Goal: Contribute content

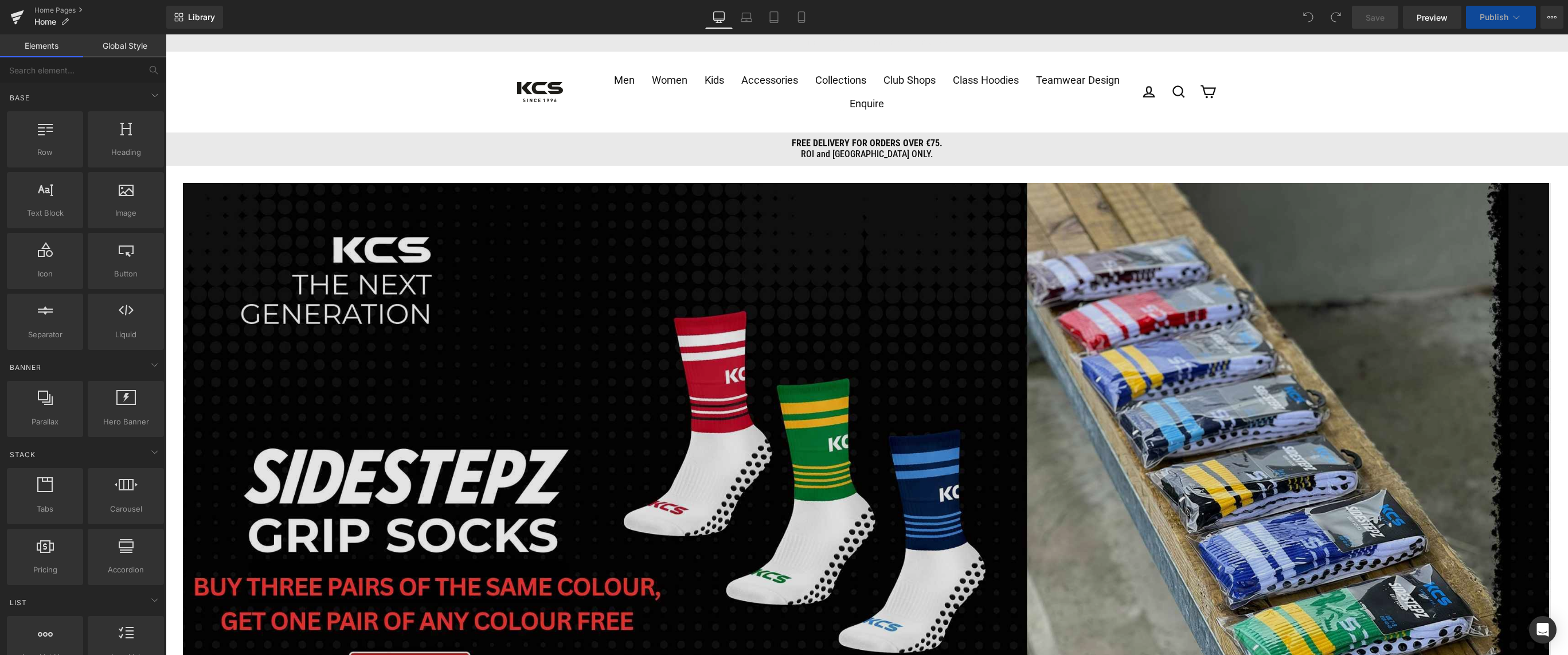
click at [698, 276] on img at bounding box center [866, 524] width 1368 height 683
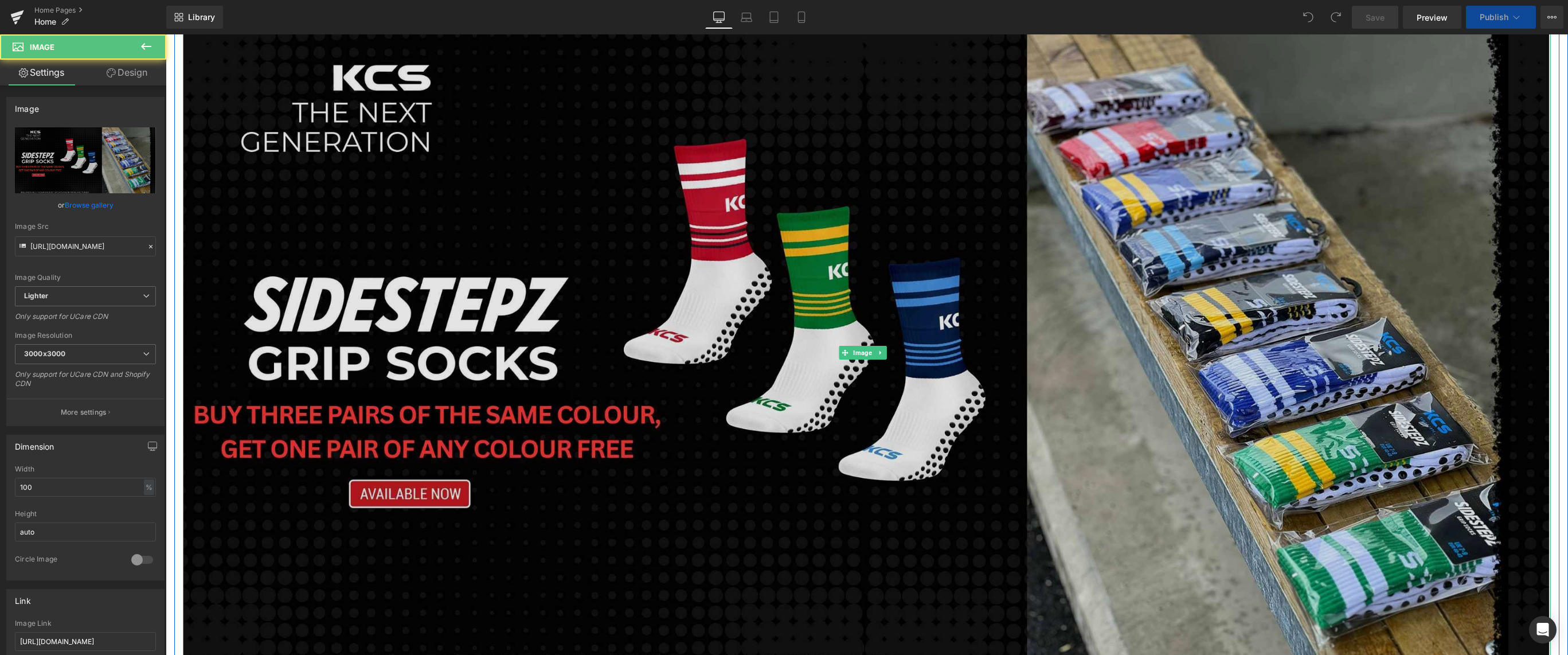
click at [716, 285] on img at bounding box center [866, 352] width 1368 height 683
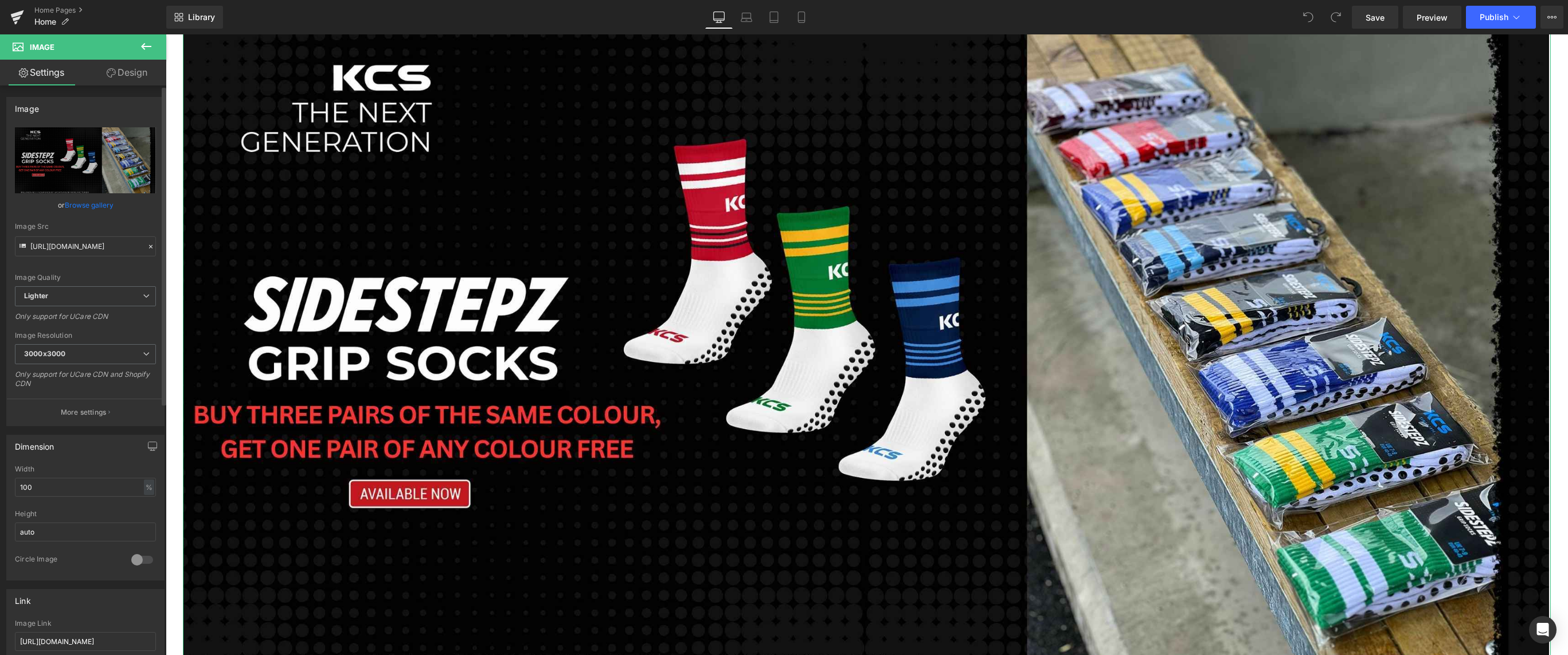
click at [147, 244] on icon at bounding box center [150, 246] width 8 height 8
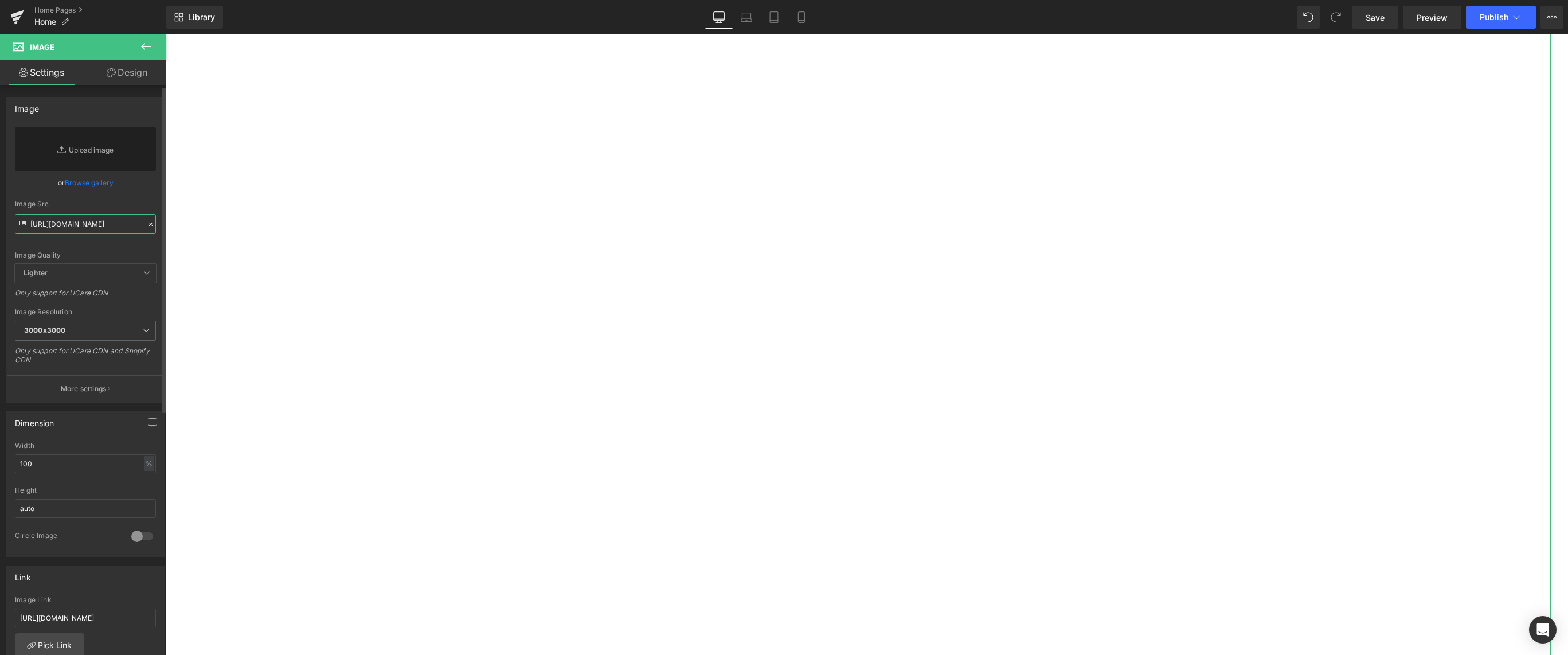
click at [89, 225] on input "[URL][DOMAIN_NAME]" at bounding box center [85, 223] width 141 height 20
paste input "[URL][DOMAIN_NAME]"
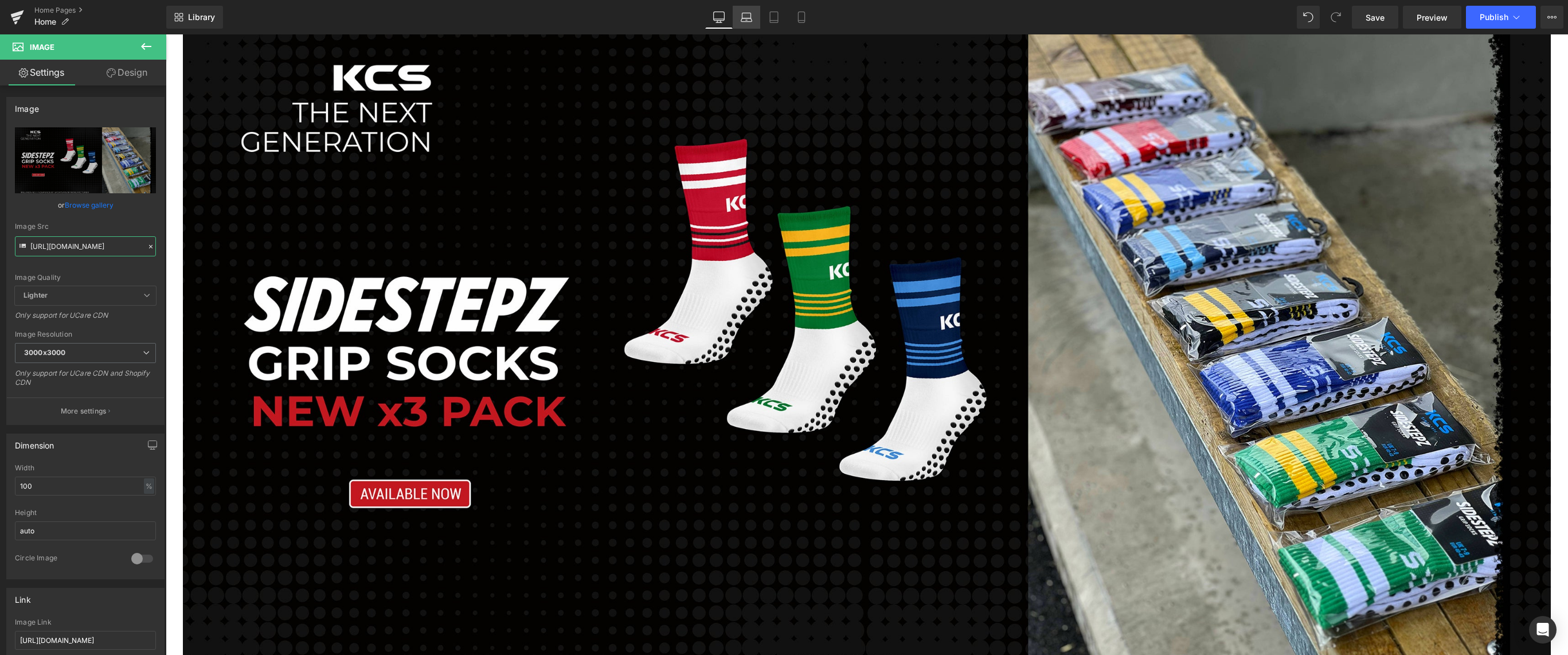
type input "[URL][DOMAIN_NAME]"
click at [744, 16] on icon at bounding box center [746, 17] width 12 height 12
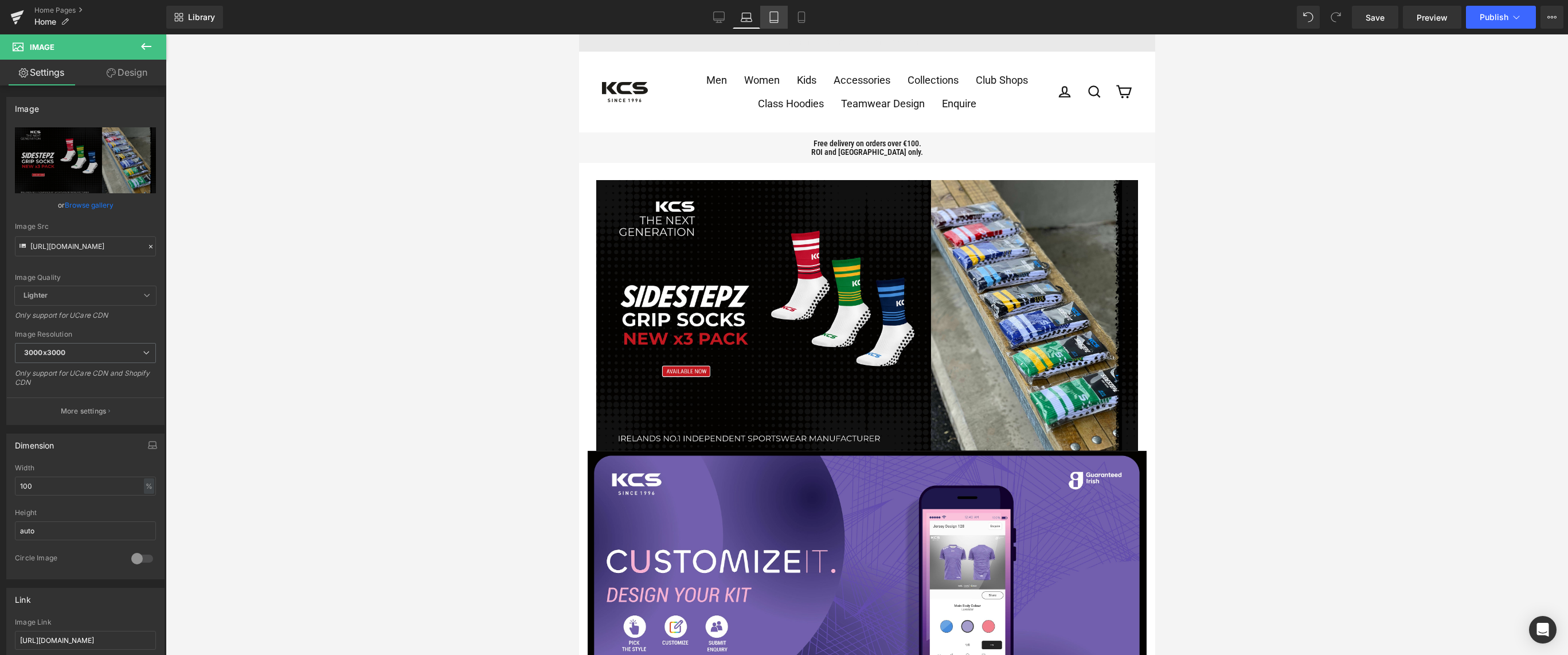
scroll to position [0, 0]
click at [775, 18] on icon at bounding box center [774, 17] width 12 height 12
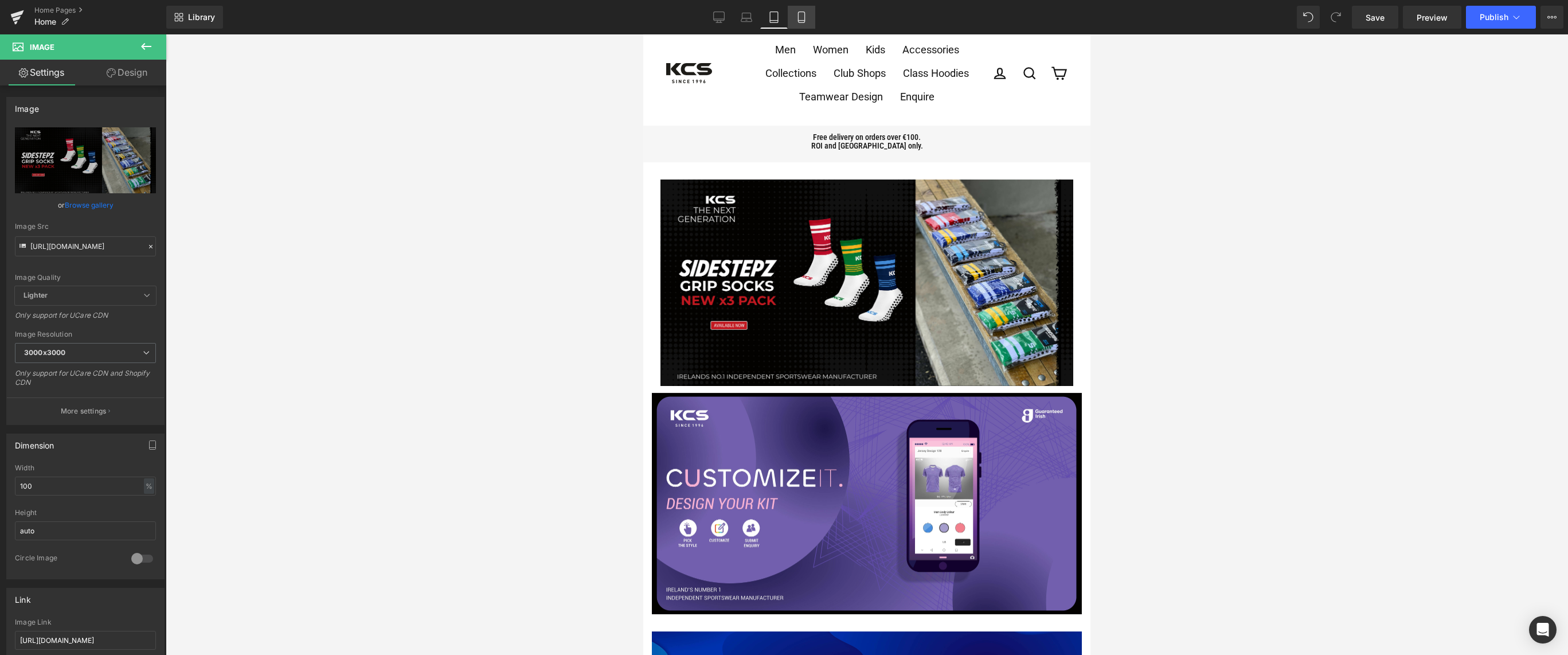
click at [802, 19] on icon at bounding box center [801, 17] width 12 height 12
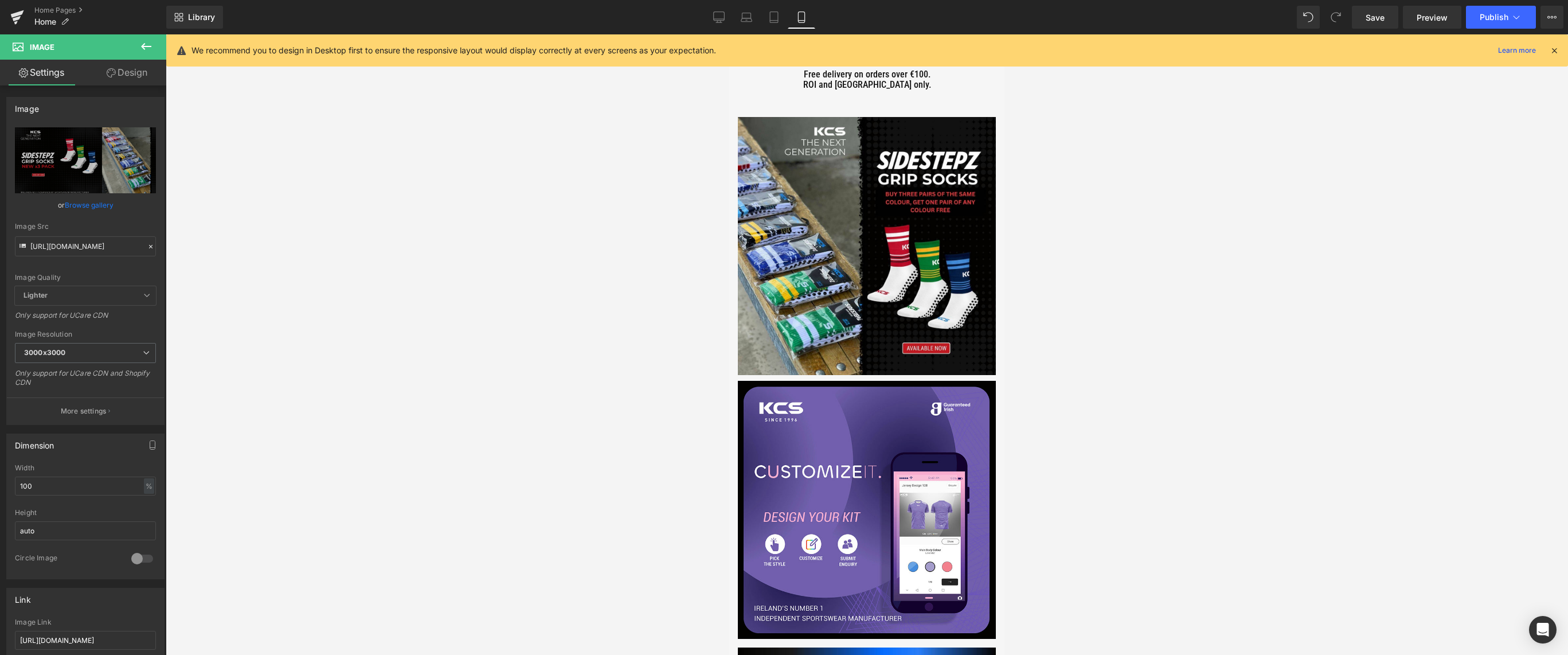
scroll to position [0, 0]
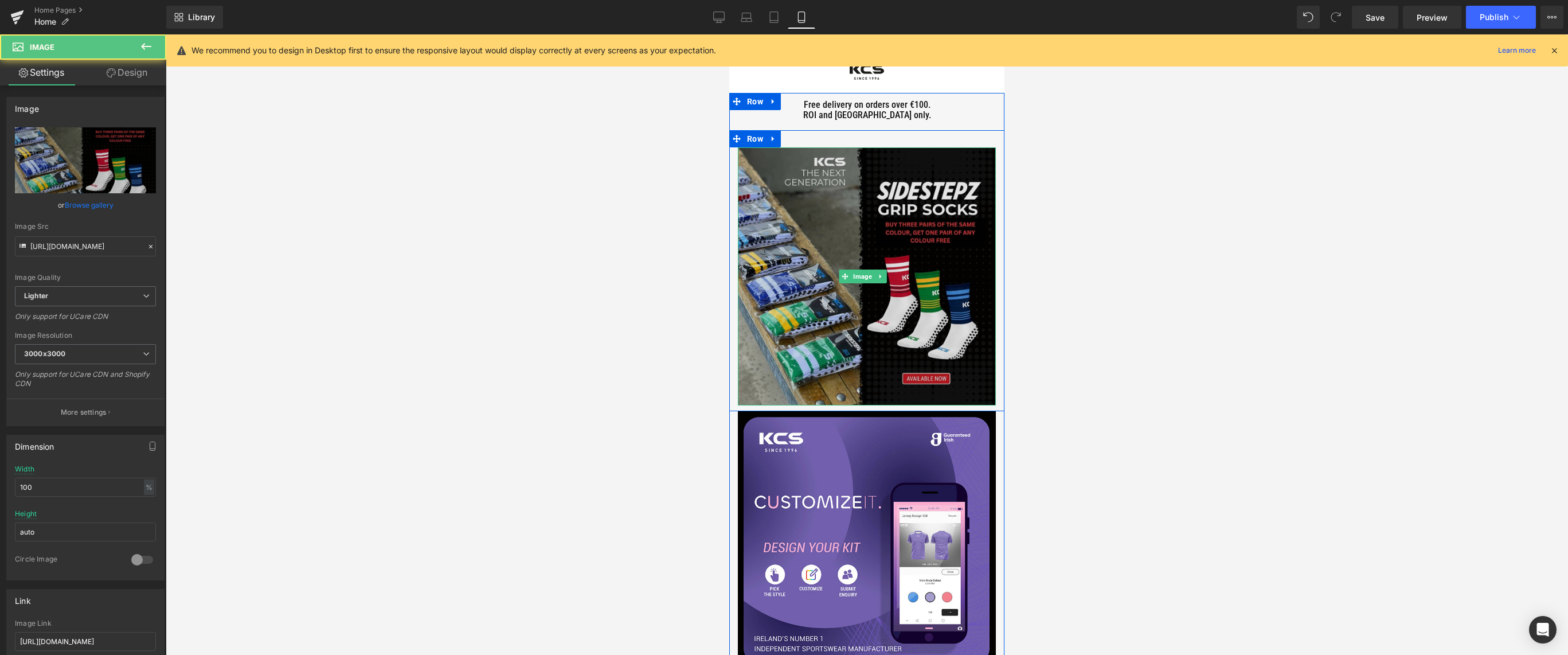
click at [885, 228] on img at bounding box center [867, 276] width 258 height 258
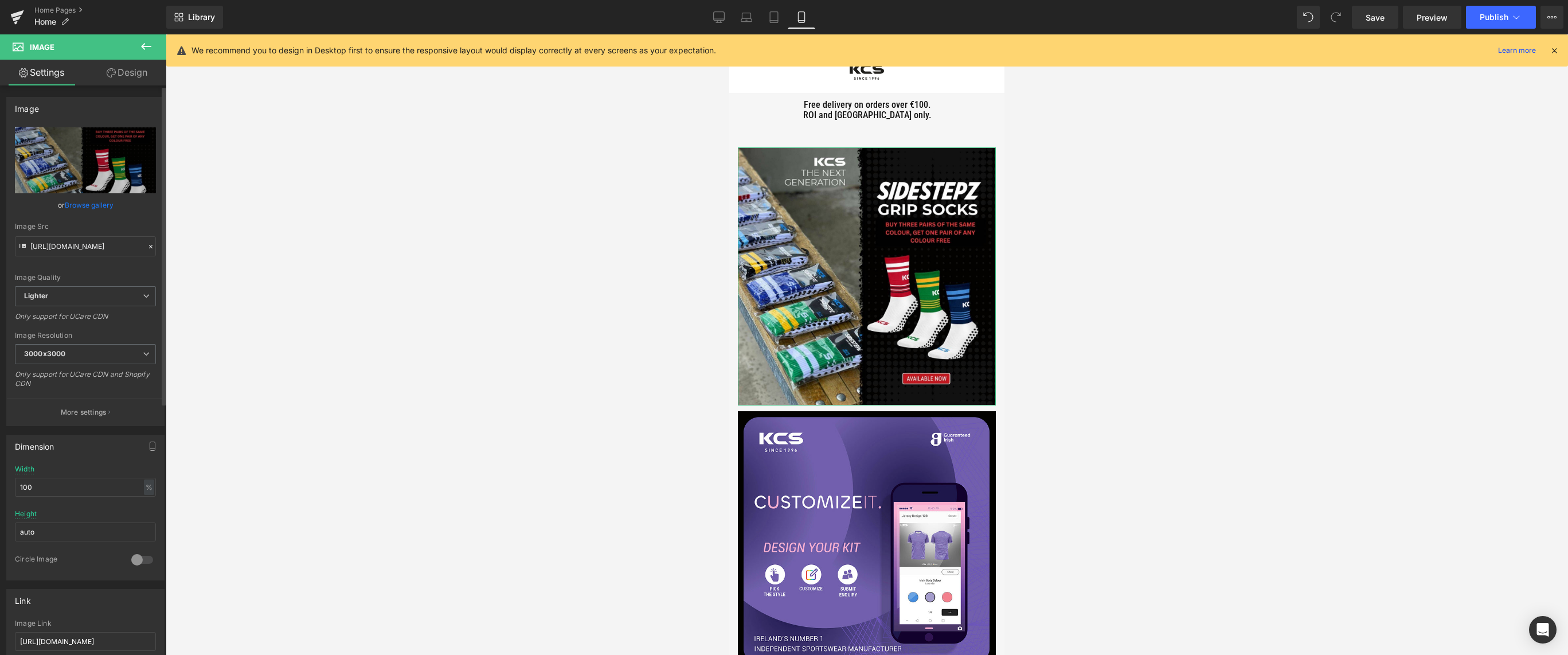
click at [149, 245] on icon at bounding box center [151, 247] width 4 height 4
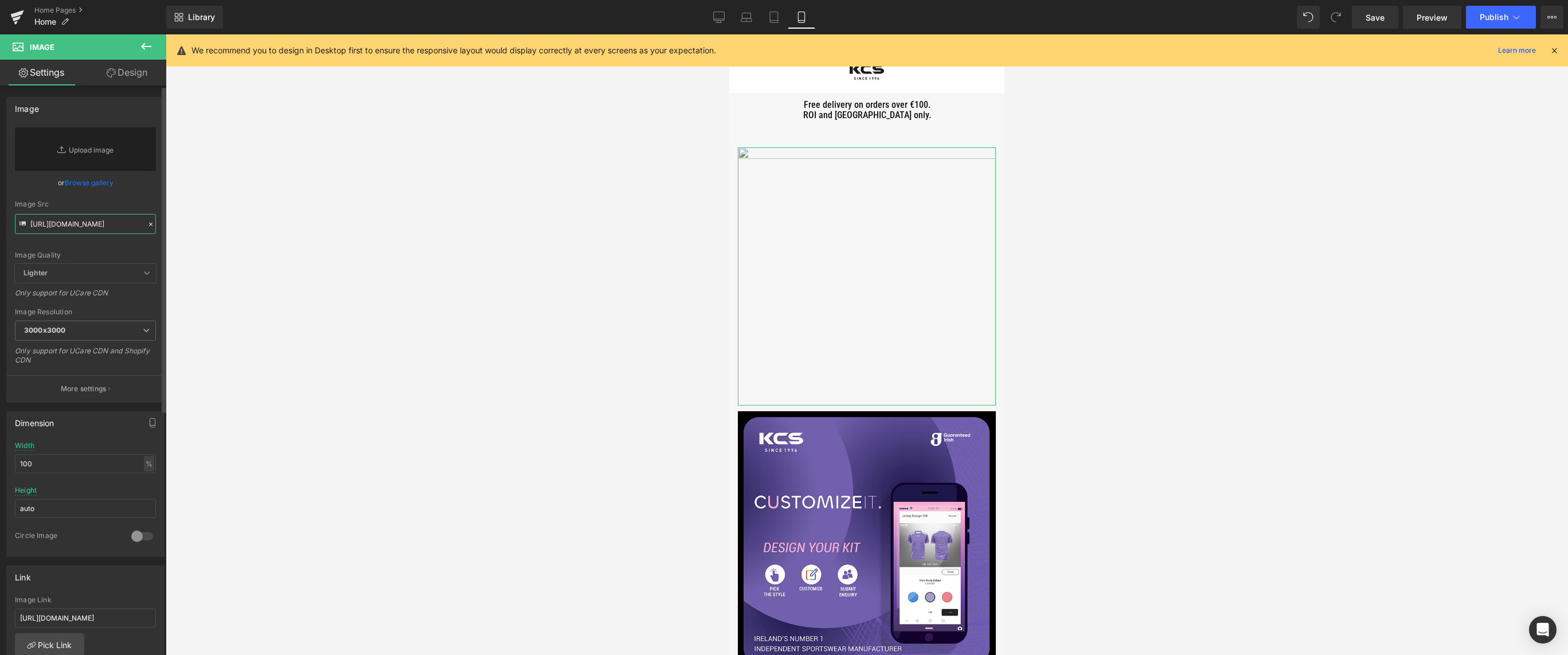
click at [67, 222] on input "[URL][DOMAIN_NAME]" at bounding box center [85, 223] width 141 height 20
paste input "[URL][DOMAIN_NAME]"
type input "[URL][DOMAIN_NAME]"
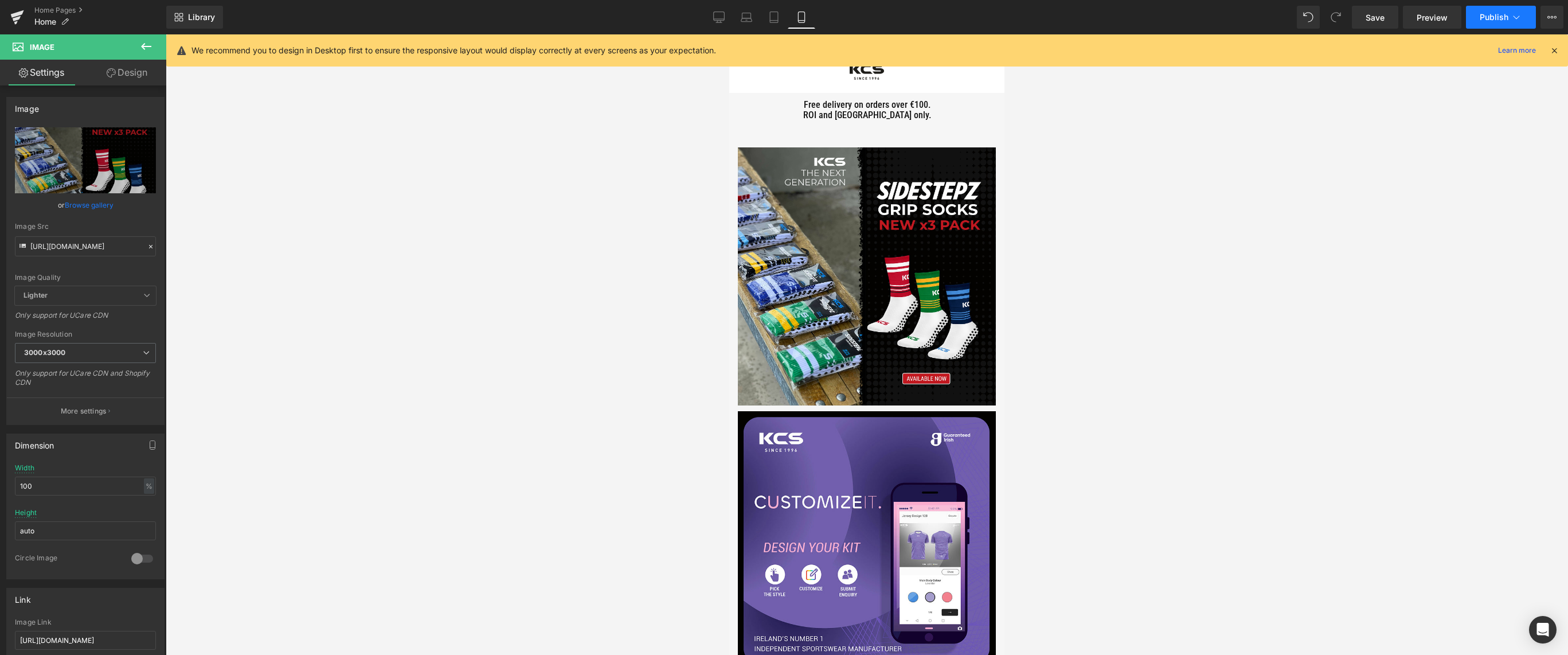
scroll to position [0, 0]
click at [1518, 13] on icon at bounding box center [1516, 17] width 12 height 12
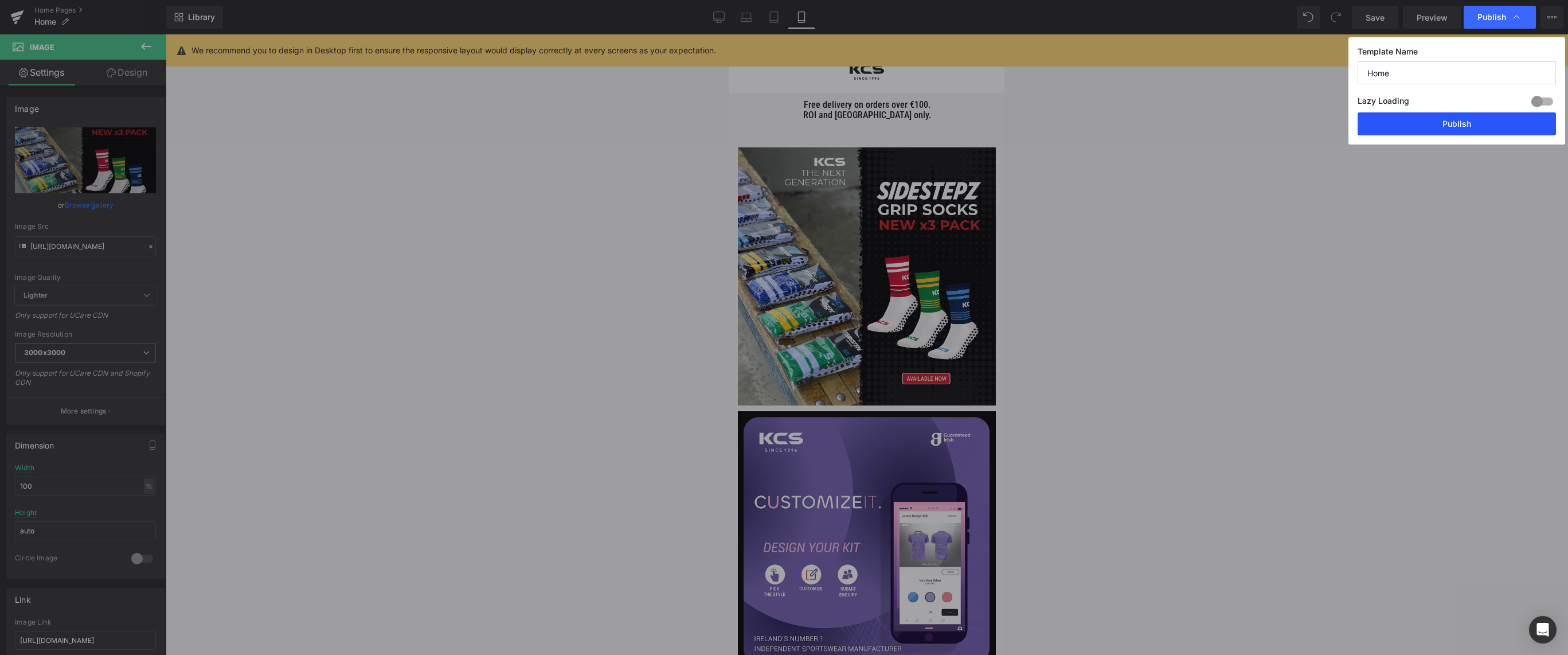
click at [1385, 126] on button "Publish" at bounding box center [1457, 124] width 198 height 23
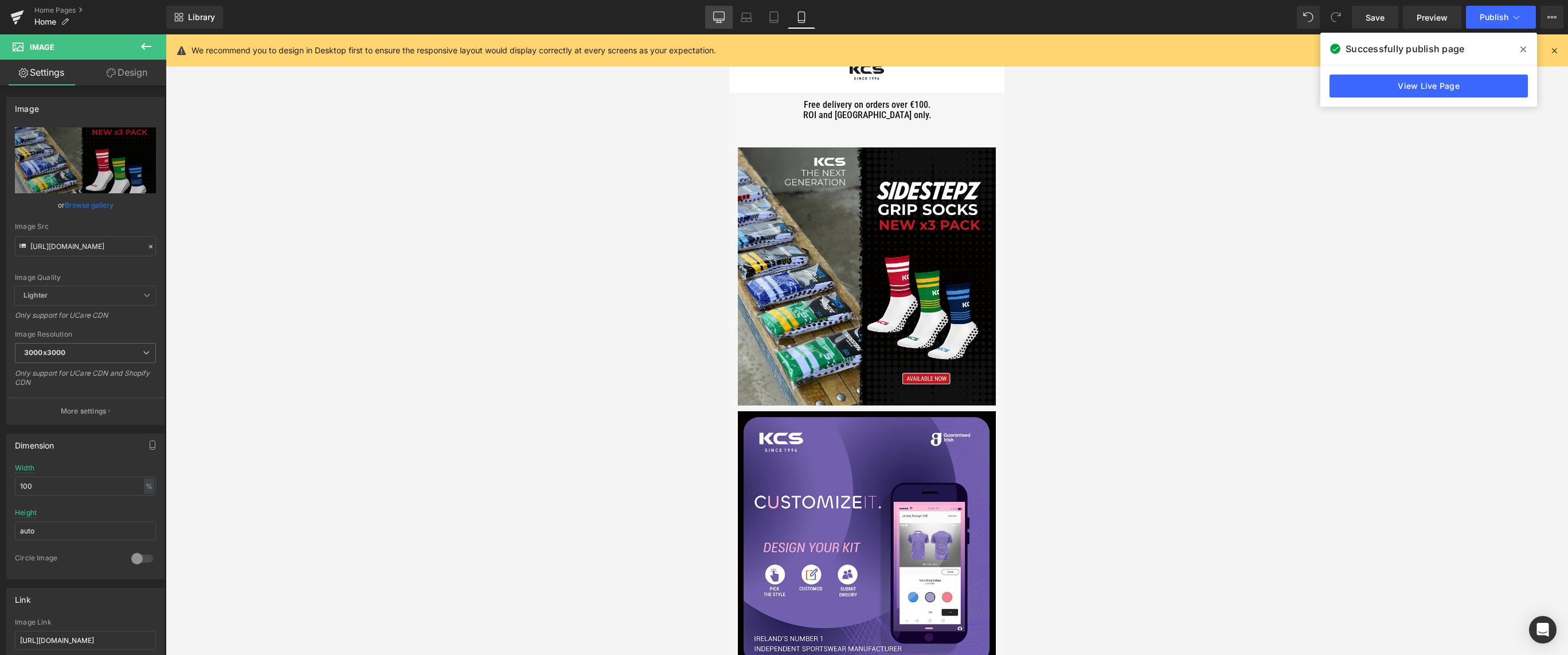
click at [719, 9] on link "Desktop" at bounding box center [718, 17] width 27 height 23
